Goal: Information Seeking & Learning: Learn about a topic

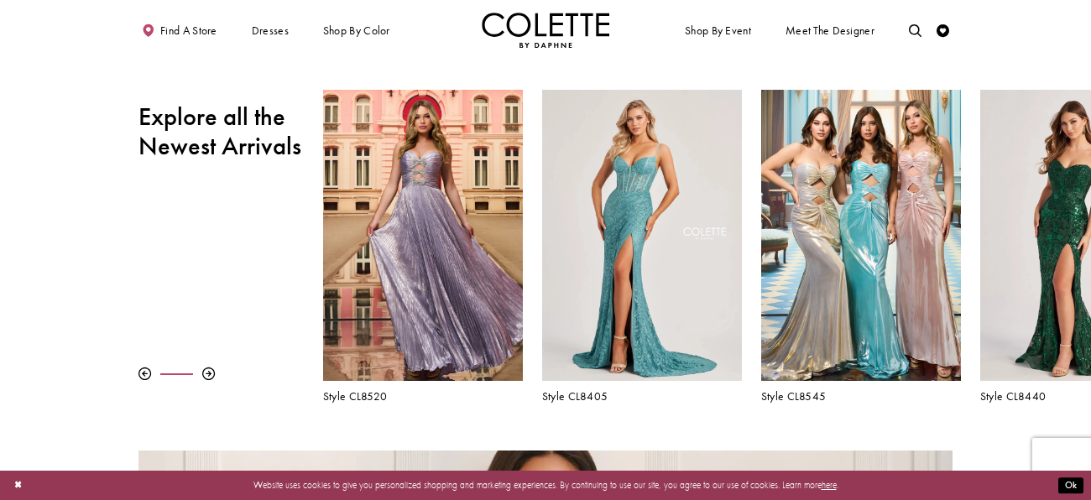
scroll to position [503, 0]
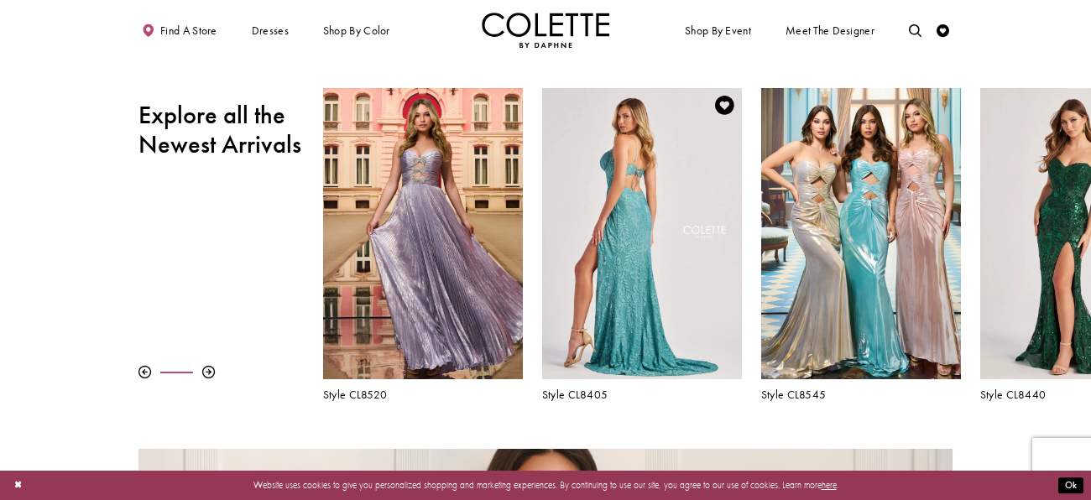
click at [681, 243] on div "Visit Colette by Daphne Style No. CL8405 Page" at bounding box center [642, 233] width 200 height 291
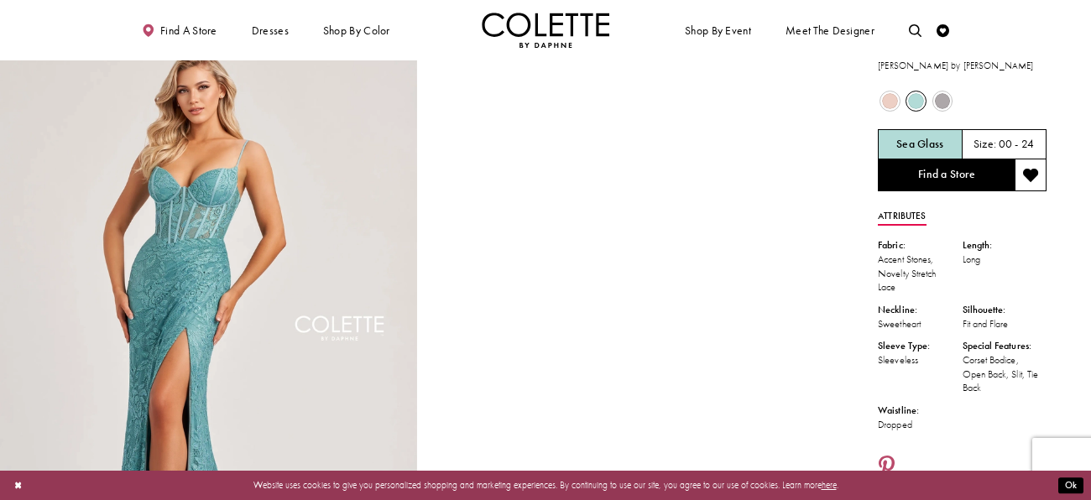
scroll to position [33, 0]
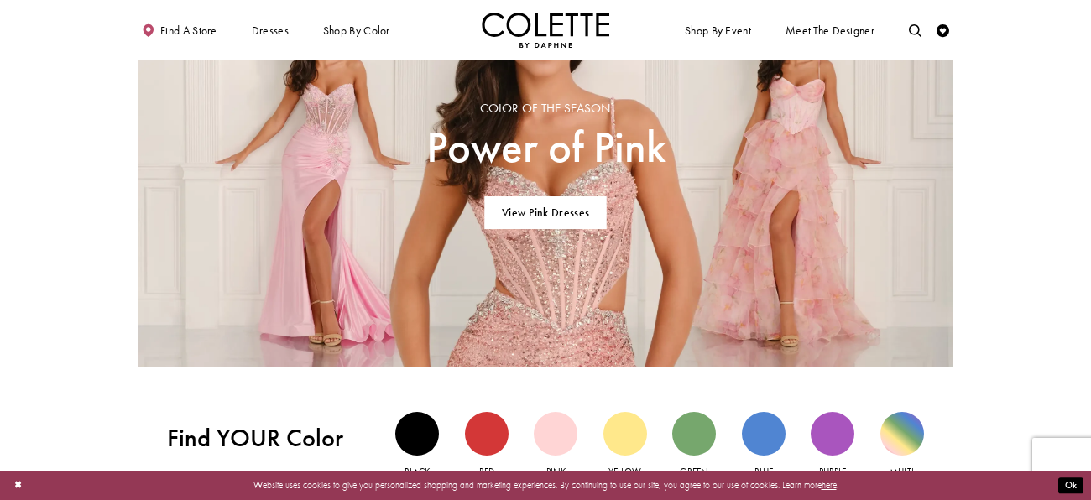
scroll to position [1003, 0]
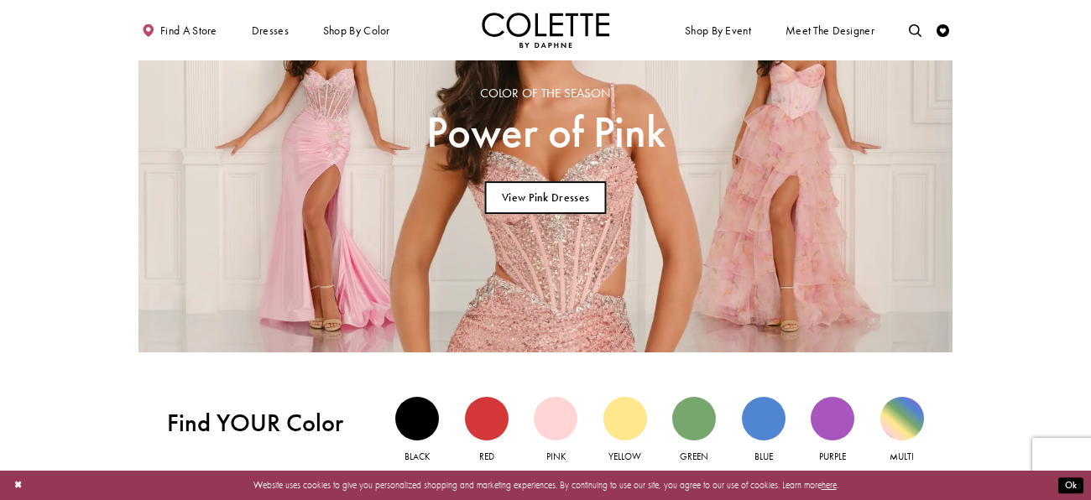
click at [568, 204] on link "View Pink Dresses" at bounding box center [546, 198] width 122 height 33
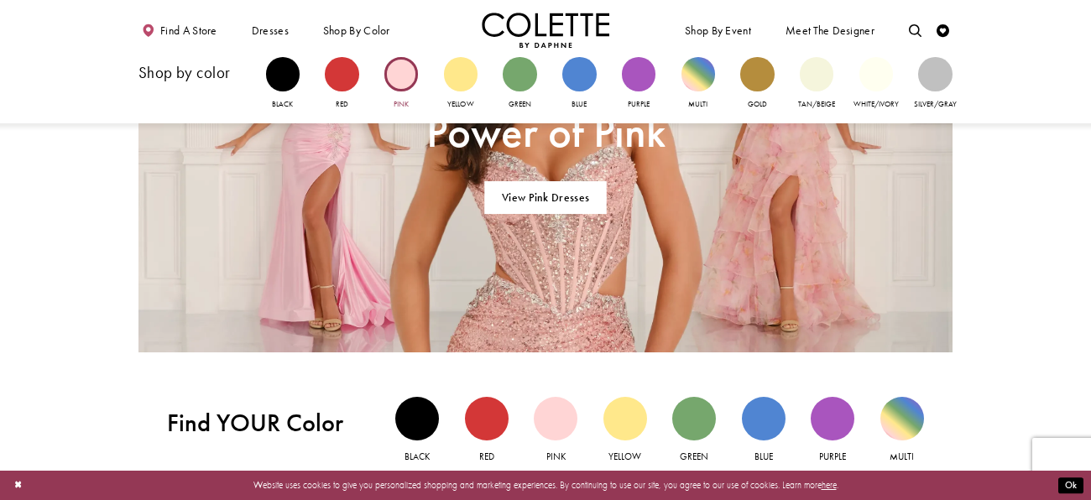
click at [405, 70] on div "Primary block" at bounding box center [401, 74] width 34 height 34
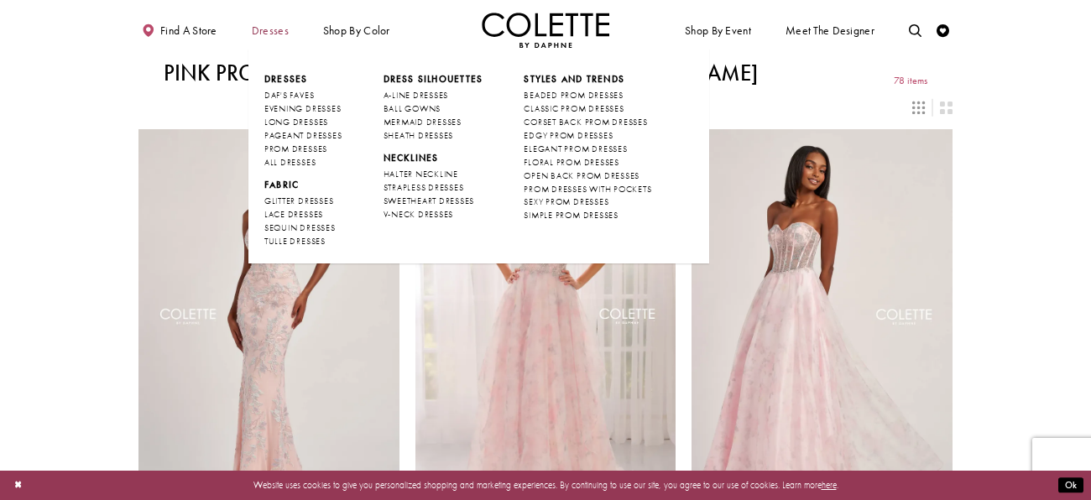
click at [285, 34] on span "Dresses" at bounding box center [270, 30] width 37 height 13
click at [285, 78] on span "Dresses" at bounding box center [286, 79] width 44 height 12
click at [310, 145] on span "PROM DRESSES" at bounding box center [295, 149] width 63 height 11
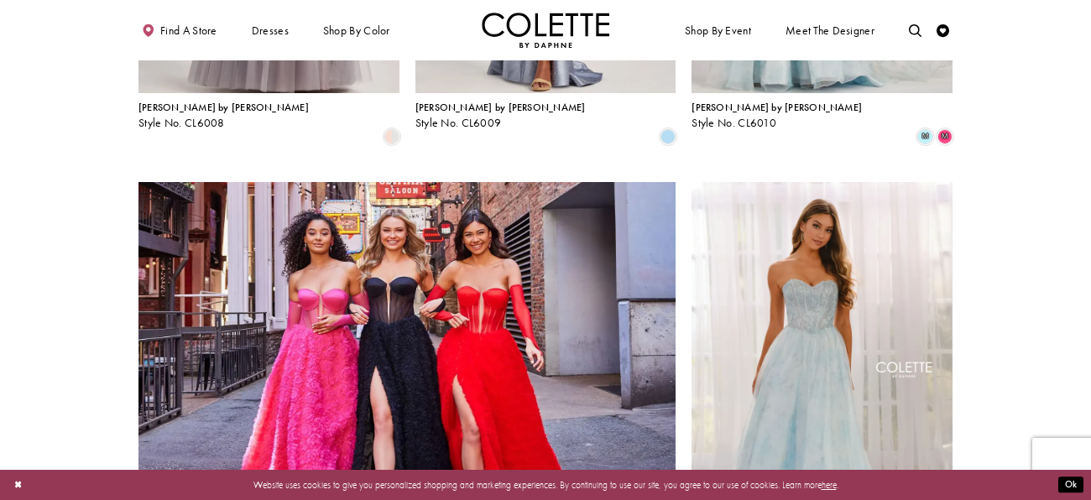
scroll to position [1140, 0]
